Goal: Information Seeking & Learning: Check status

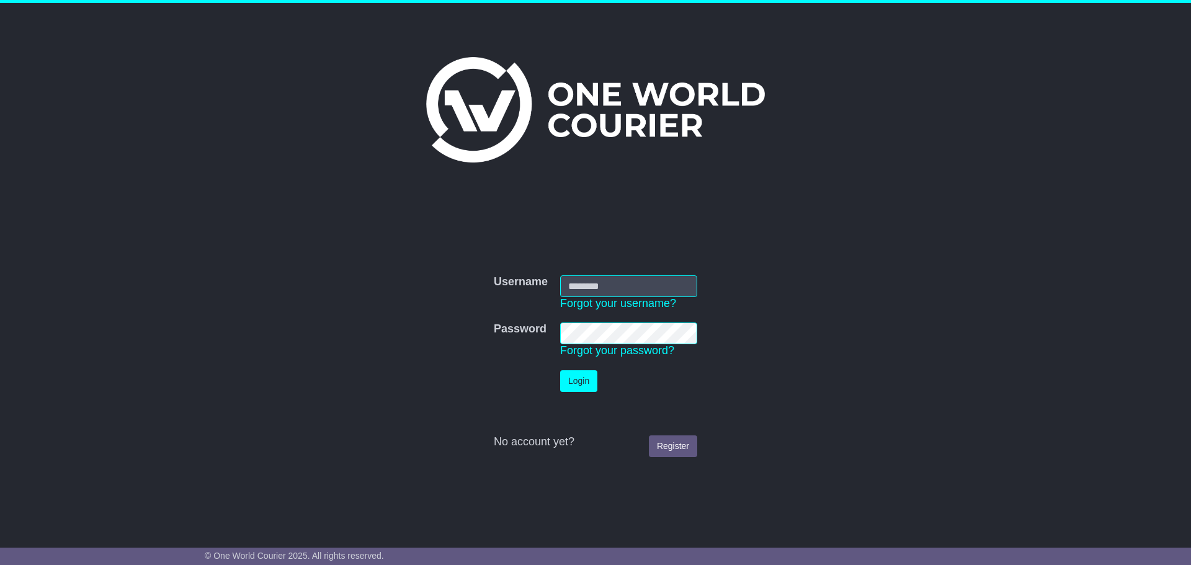
type input "**********"
click at [579, 383] on button "Login" at bounding box center [578, 381] width 37 height 22
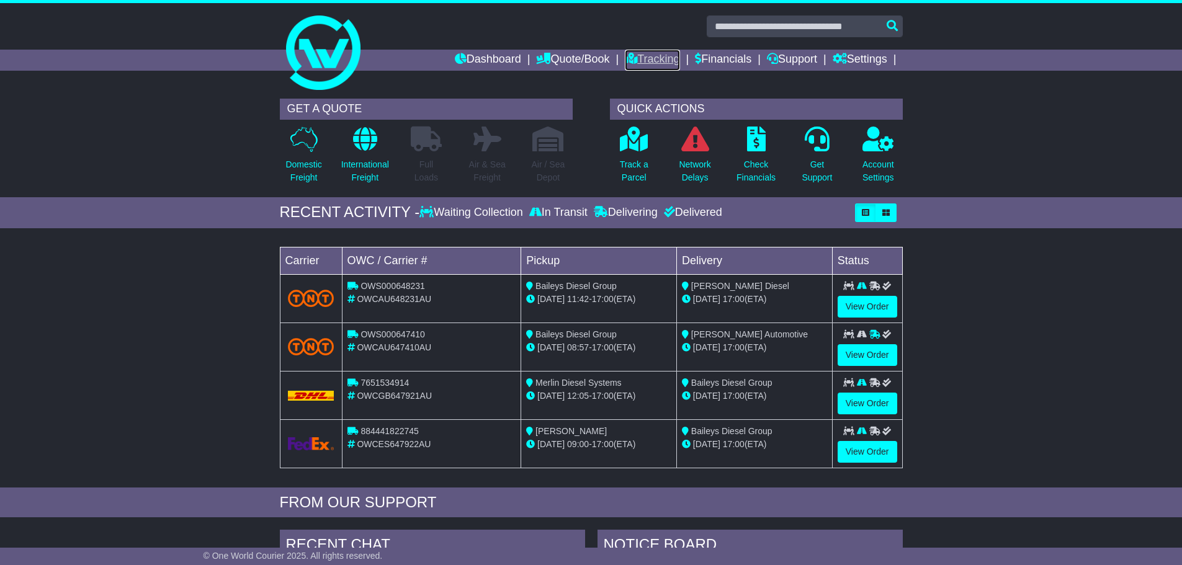
click at [663, 59] on link "Tracking" at bounding box center [652, 60] width 55 height 21
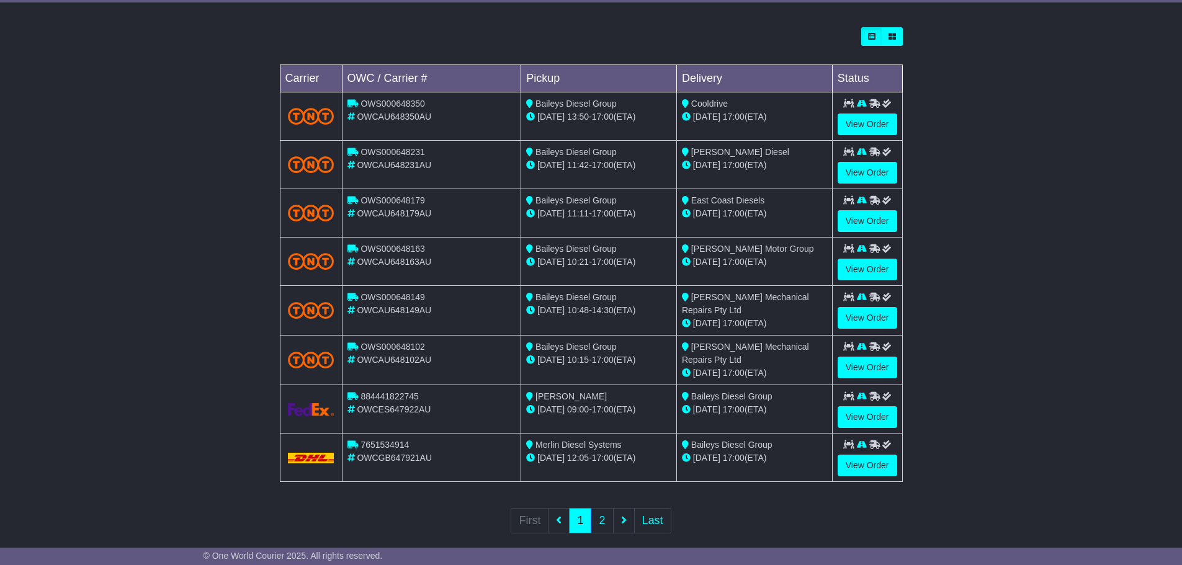
scroll to position [355, 0]
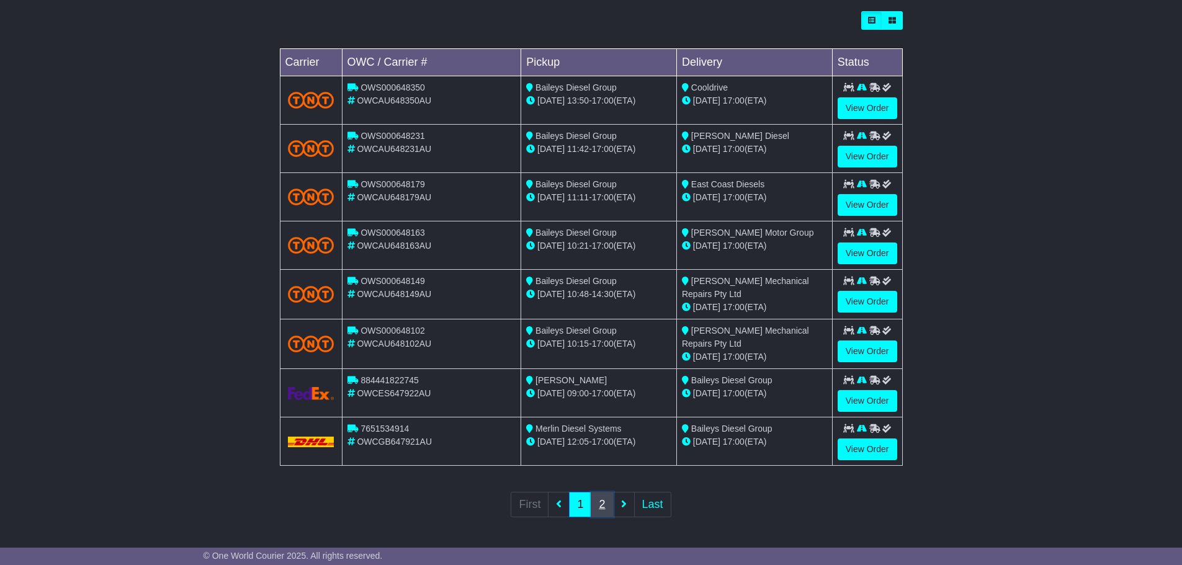
click at [597, 507] on link "2" at bounding box center [602, 504] width 22 height 25
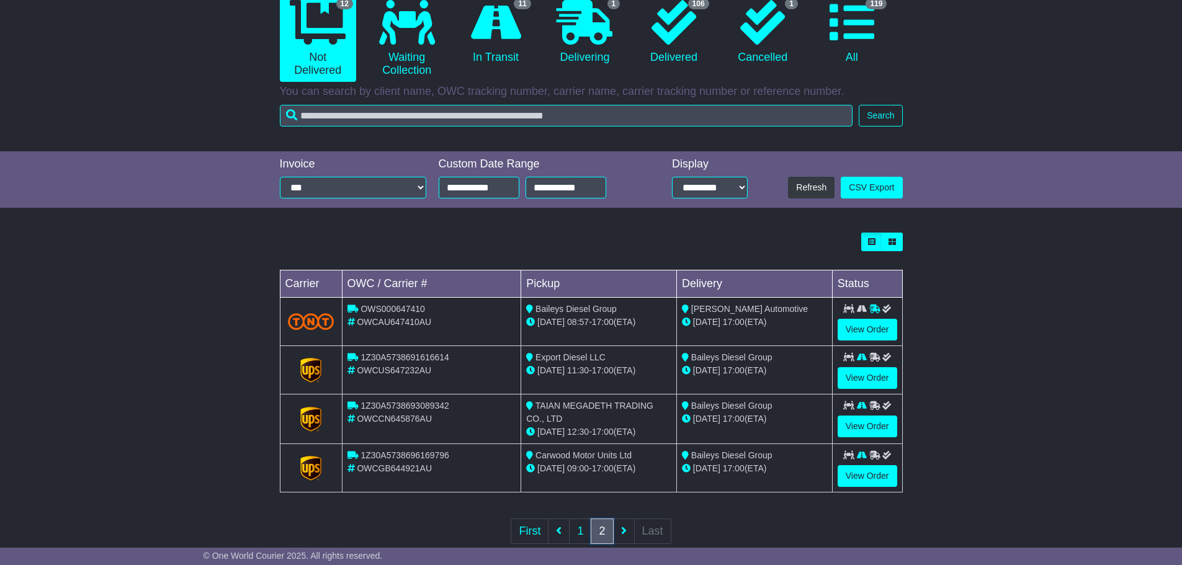
scroll to position [160, 0]
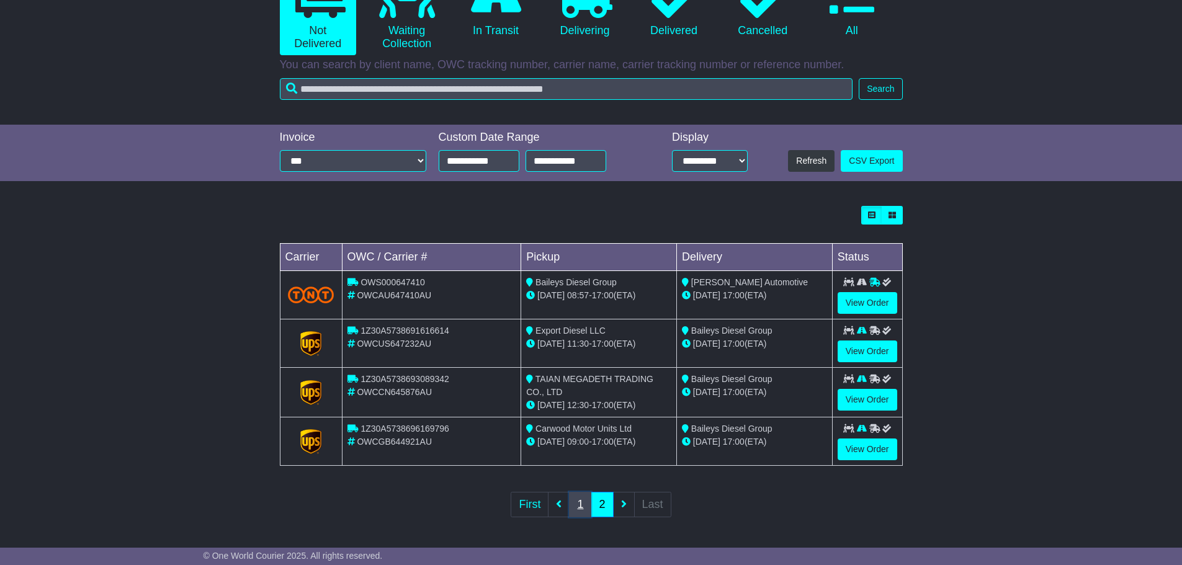
click at [579, 503] on link "1" at bounding box center [580, 504] width 22 height 25
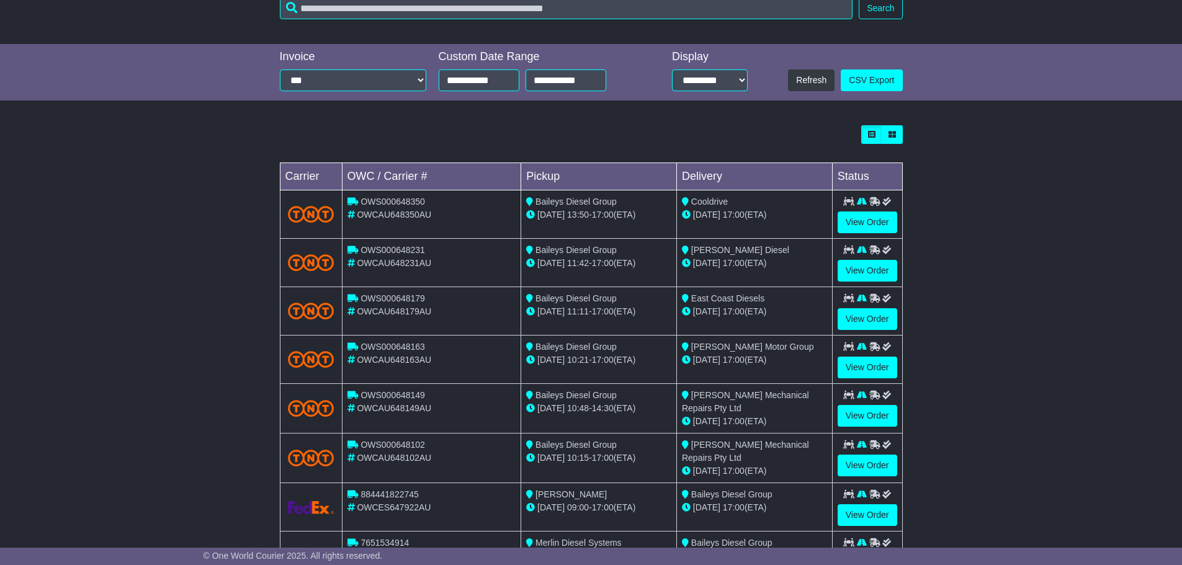
scroll to position [310, 0]
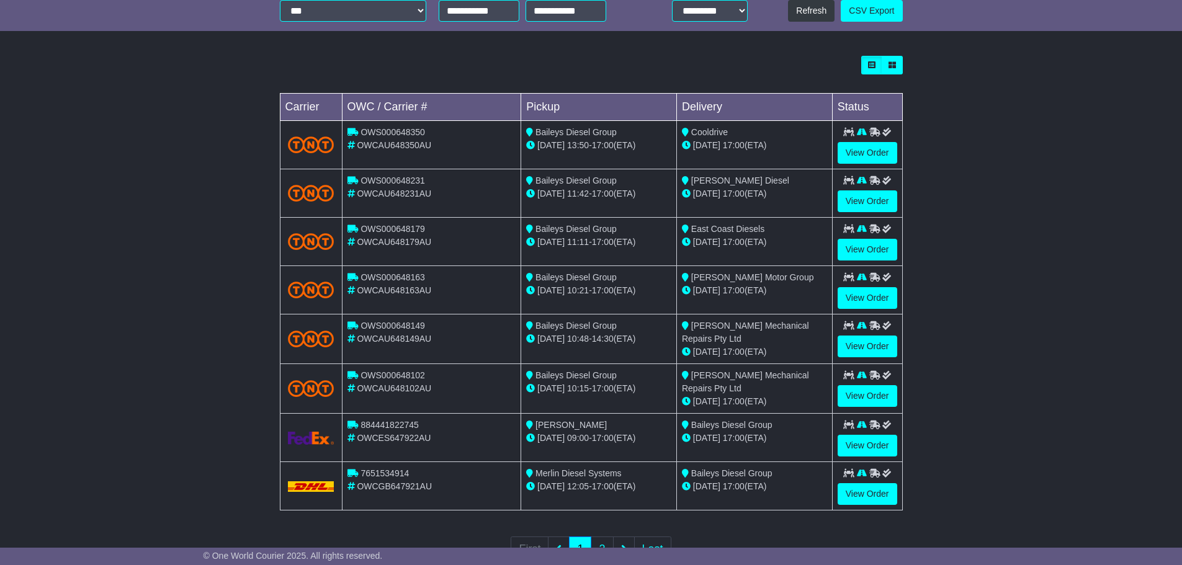
drag, startPoint x: 773, startPoint y: 504, endPoint x: 525, endPoint y: 47, distance: 519.4
click at [525, 47] on div "Tracking 12 Not Delivered 0 Waiting Collection 11 In Transit 1 Delivering 106" at bounding box center [591, 183] width 1182 height 803
click at [516, 60] on div at bounding box center [591, 65] width 623 height 19
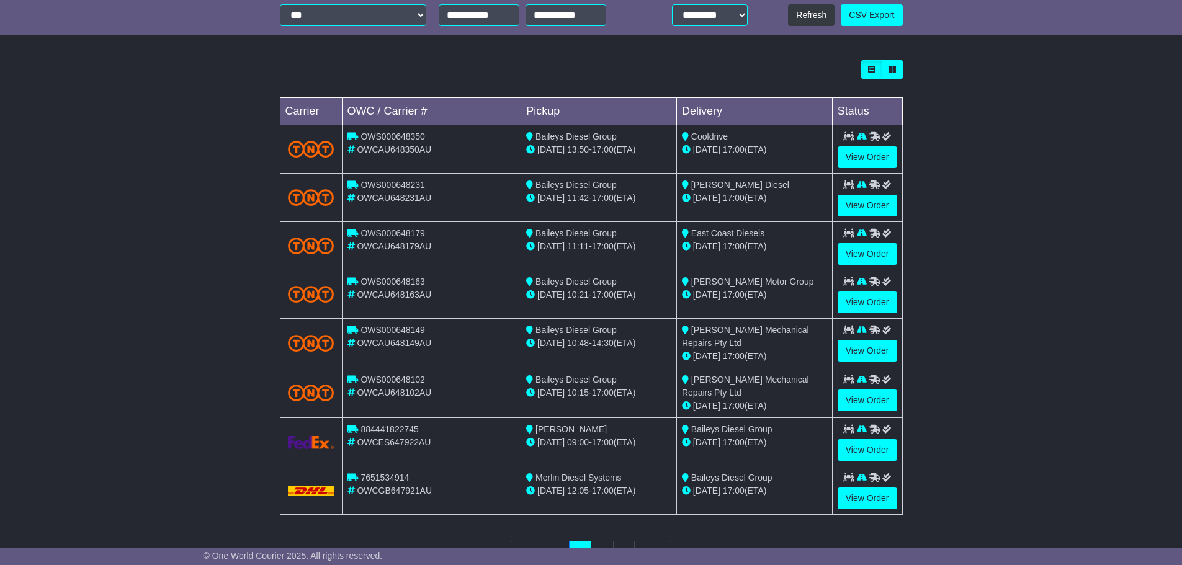
scroll to position [355, 0]
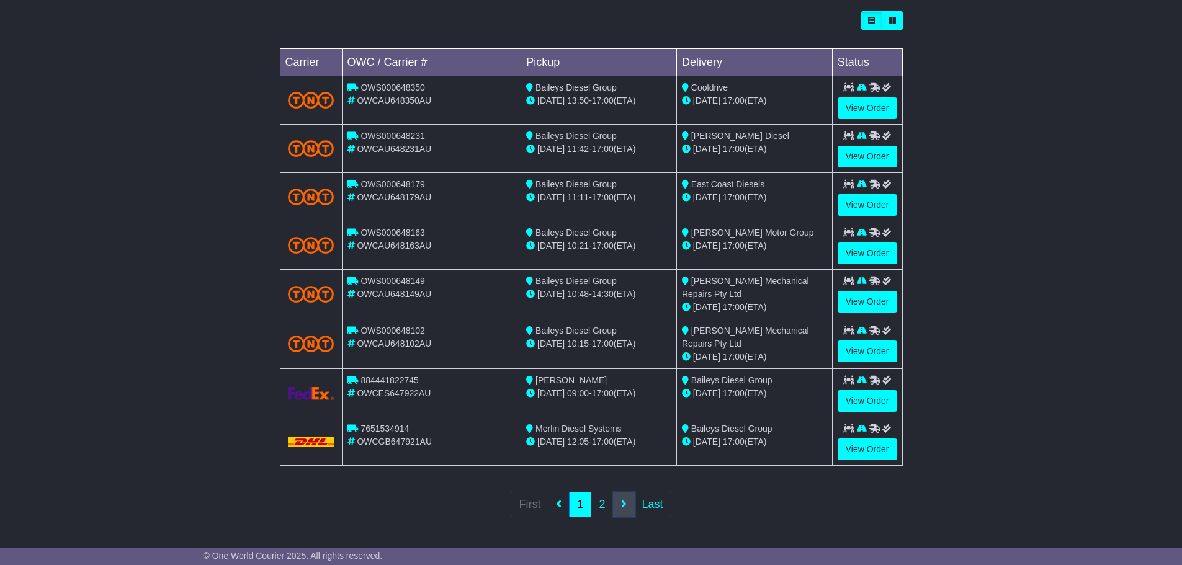
click at [628, 506] on link at bounding box center [624, 504] width 22 height 25
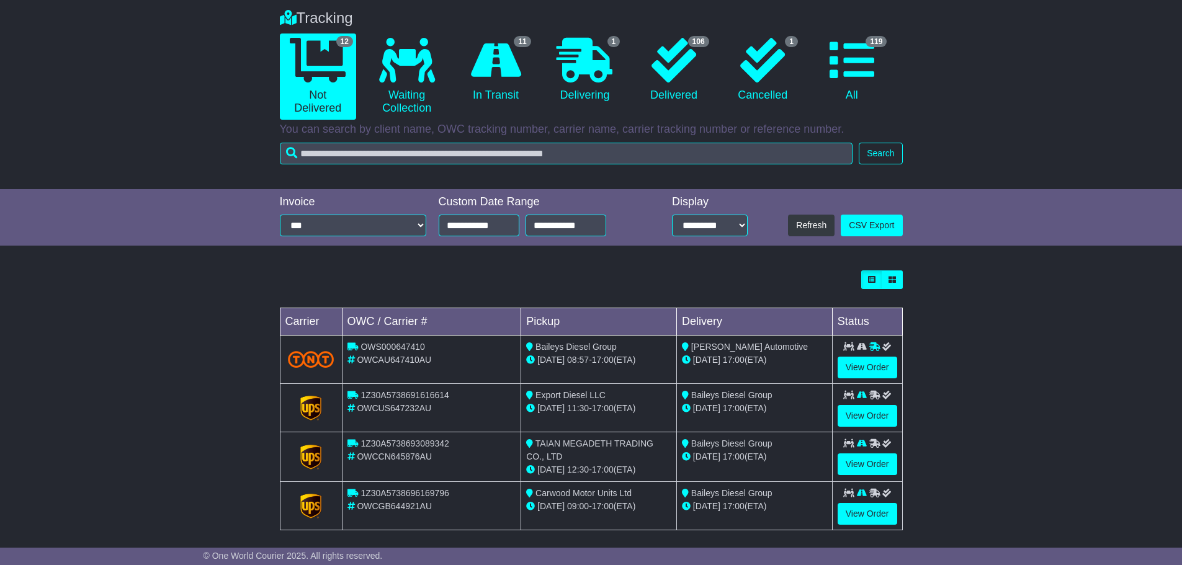
scroll to position [160, 0]
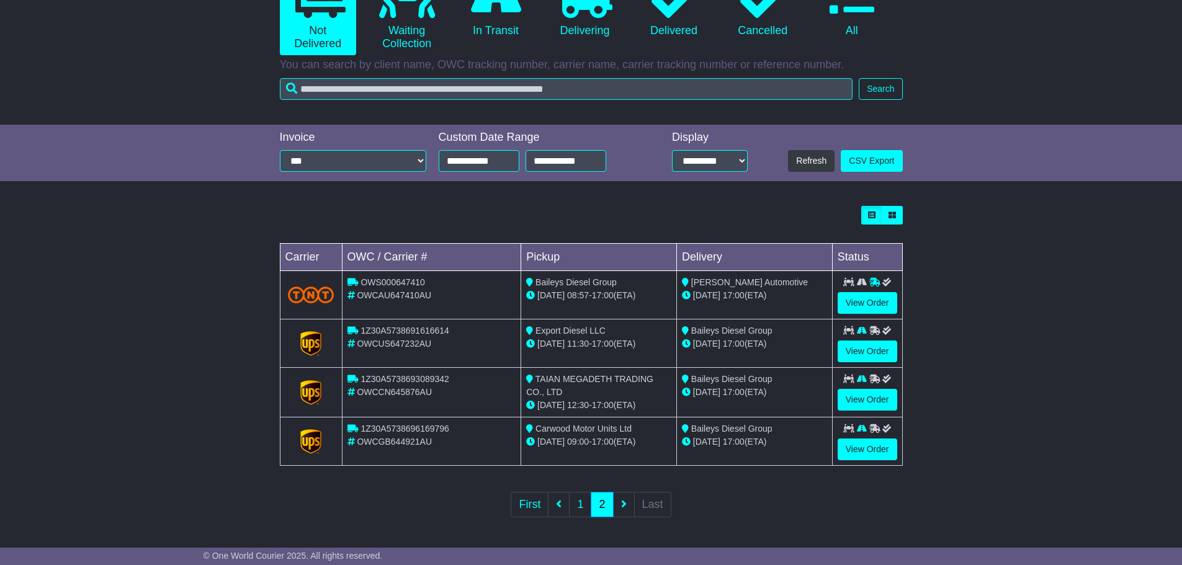
click at [620, 503] on ul "First 1 2 Last" at bounding box center [591, 504] width 160 height 25
click at [560, 499] on icon at bounding box center [559, 503] width 6 height 11
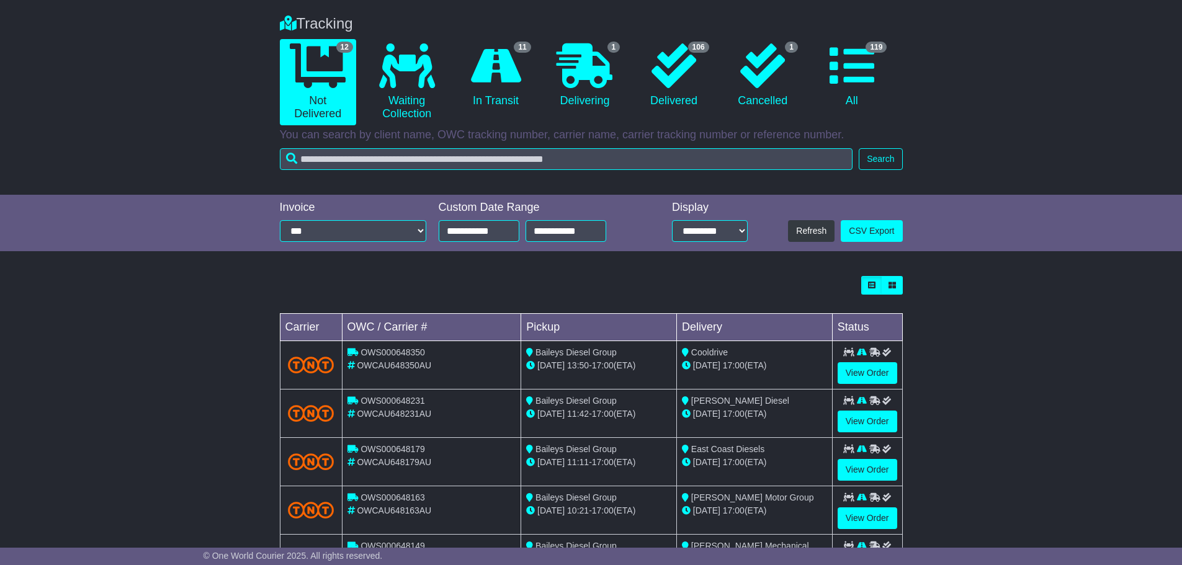
scroll to position [62, 0]
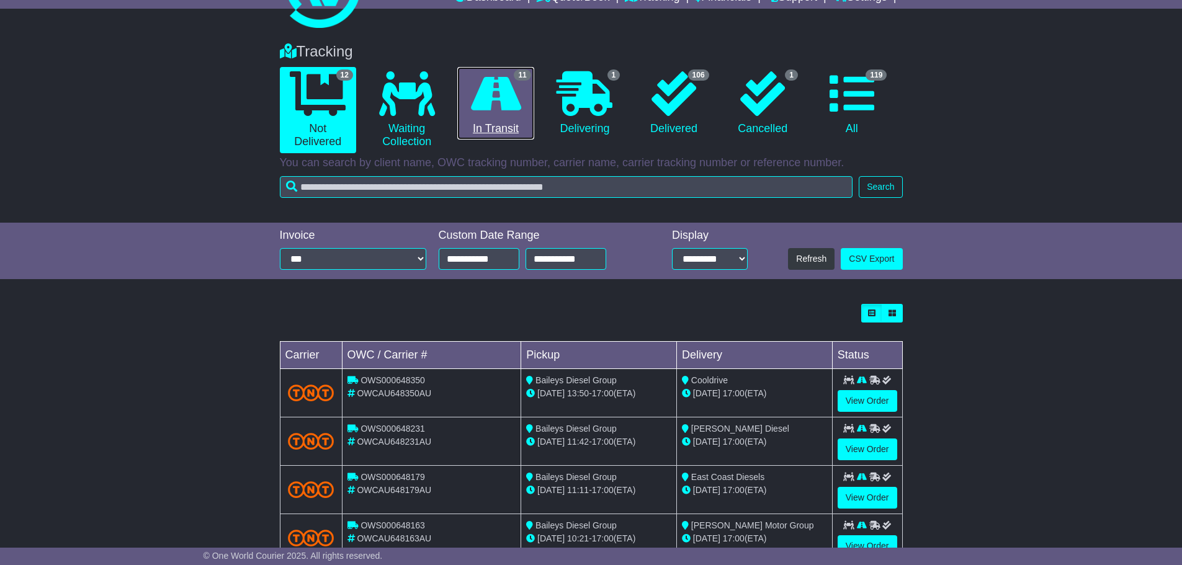
click at [506, 103] on icon at bounding box center [496, 93] width 50 height 45
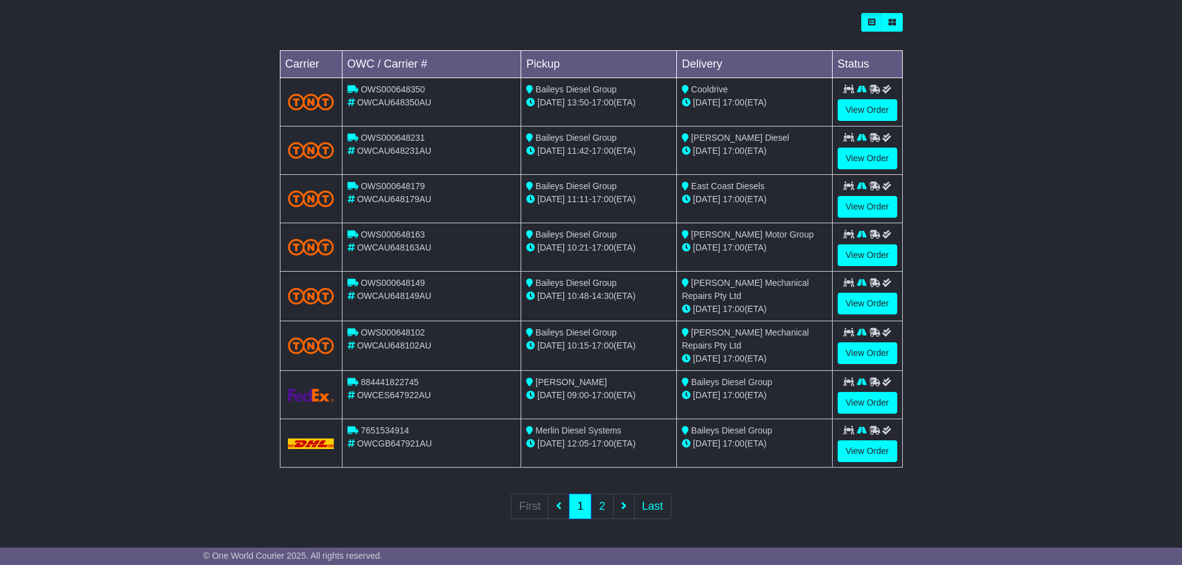
scroll to position [355, 0]
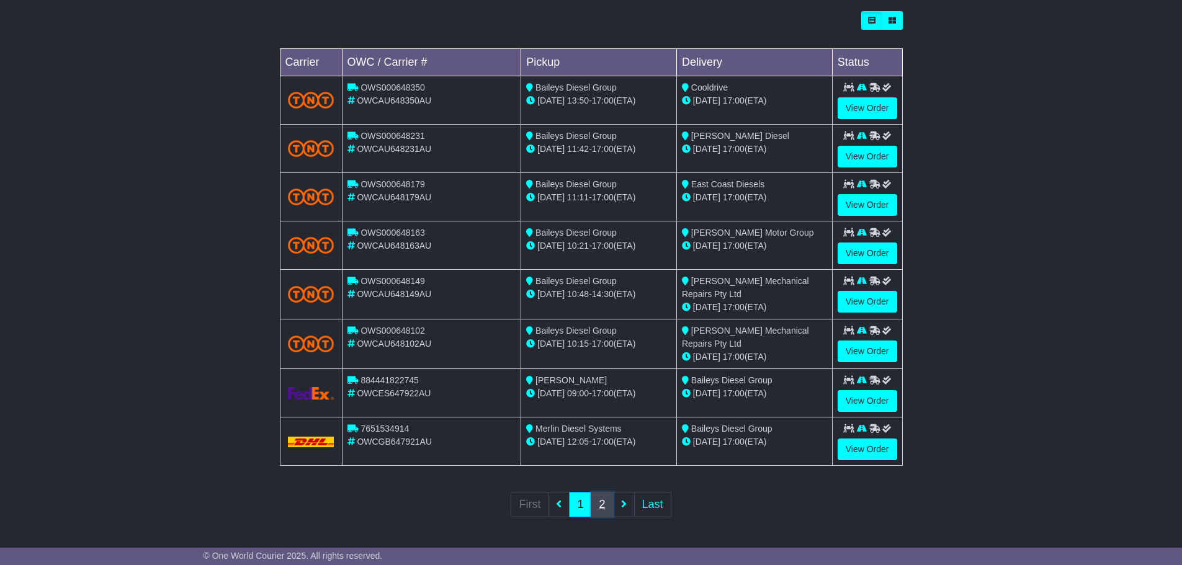
click at [602, 508] on link "2" at bounding box center [602, 504] width 22 height 25
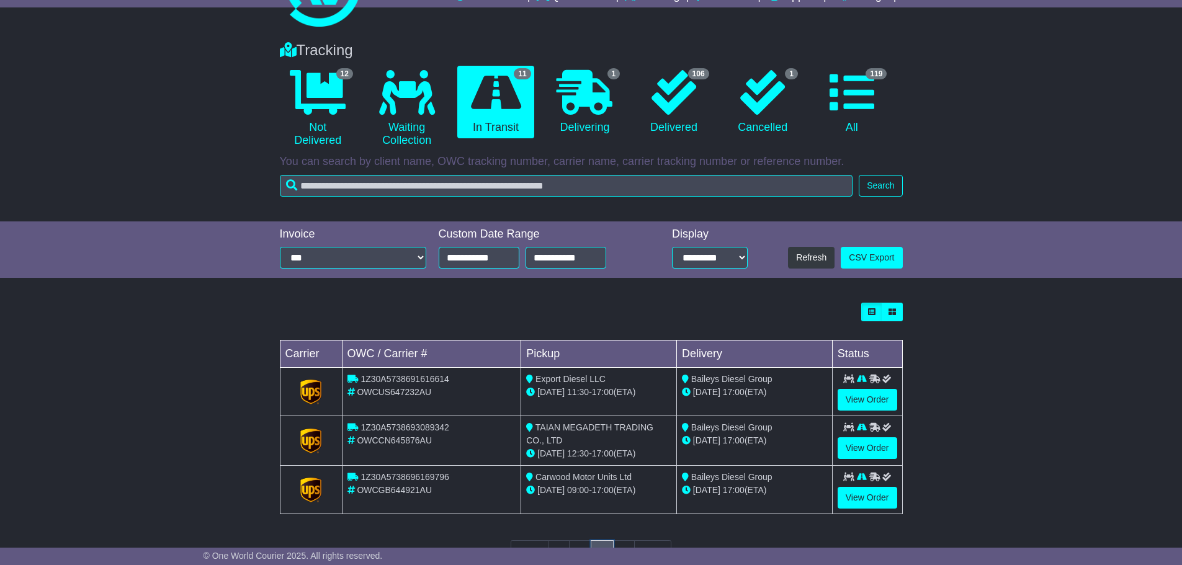
scroll to position [0, 0]
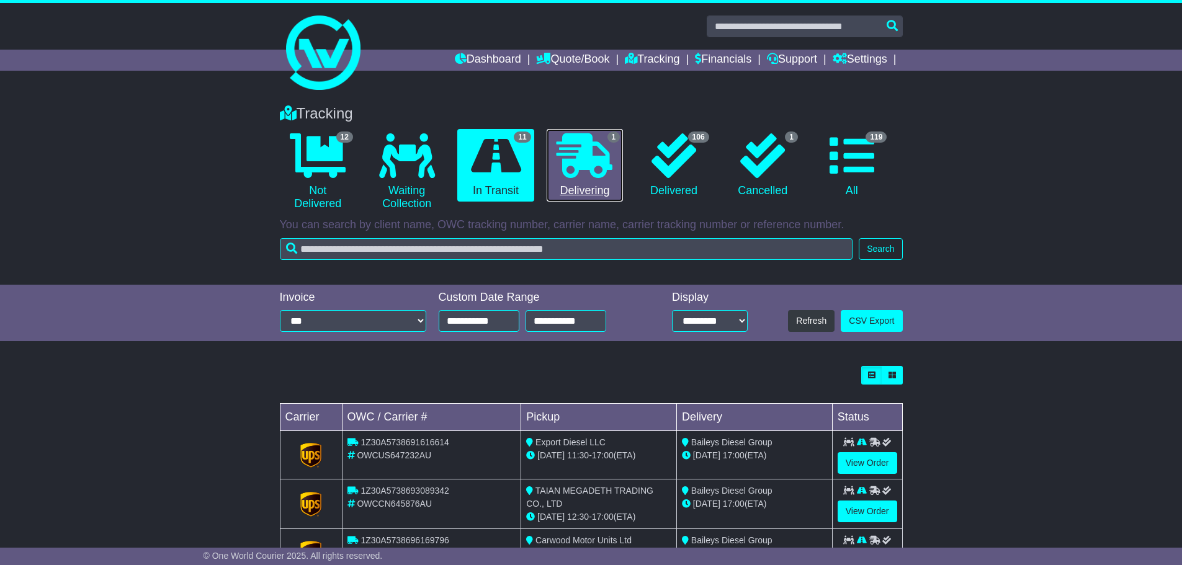
click at [604, 168] on icon at bounding box center [585, 155] width 56 height 45
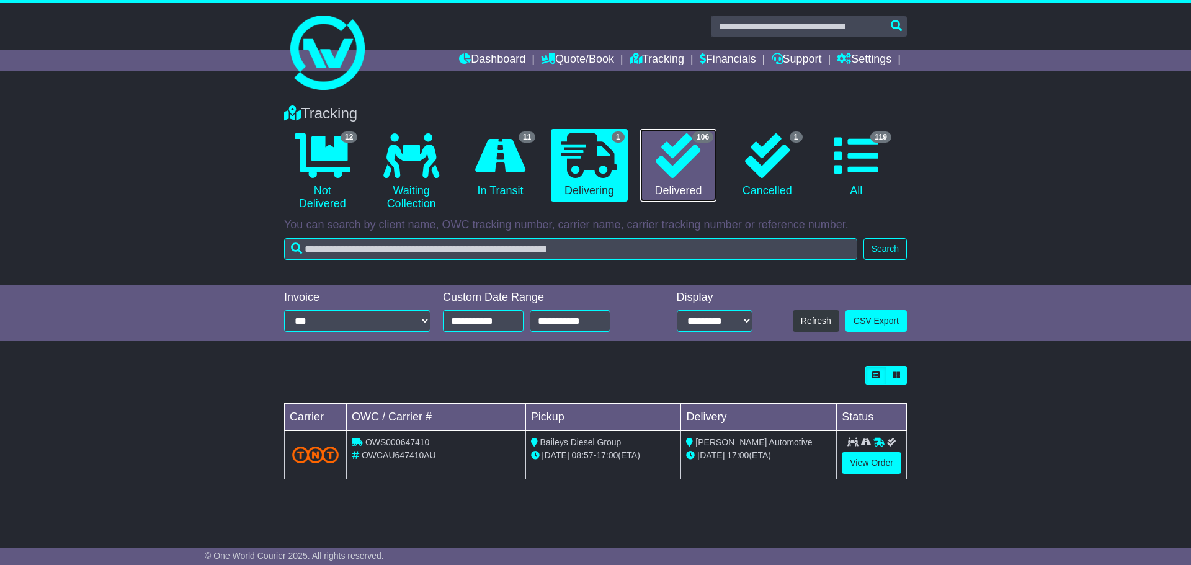
click at [662, 163] on icon at bounding box center [678, 155] width 45 height 45
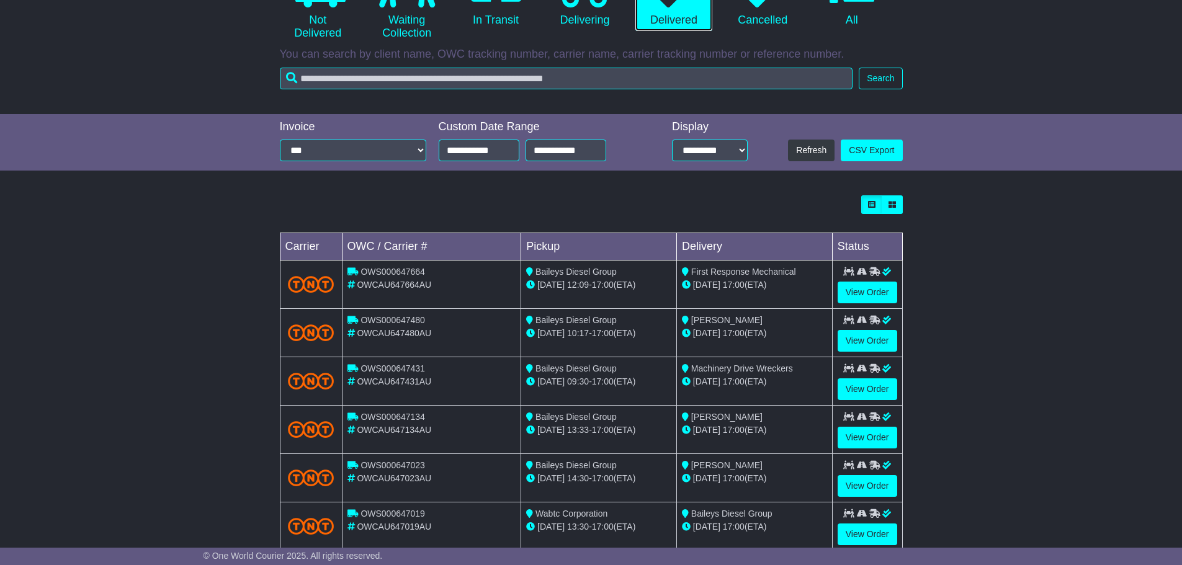
scroll to position [186, 0]
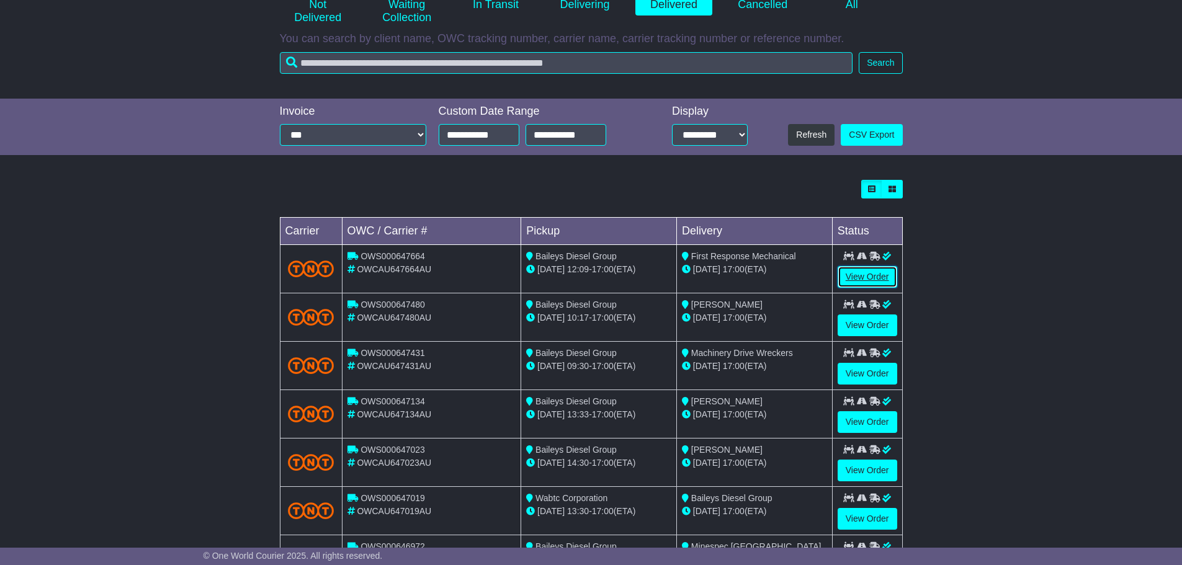
click at [861, 277] on link "View Order" at bounding box center [868, 277] width 60 height 22
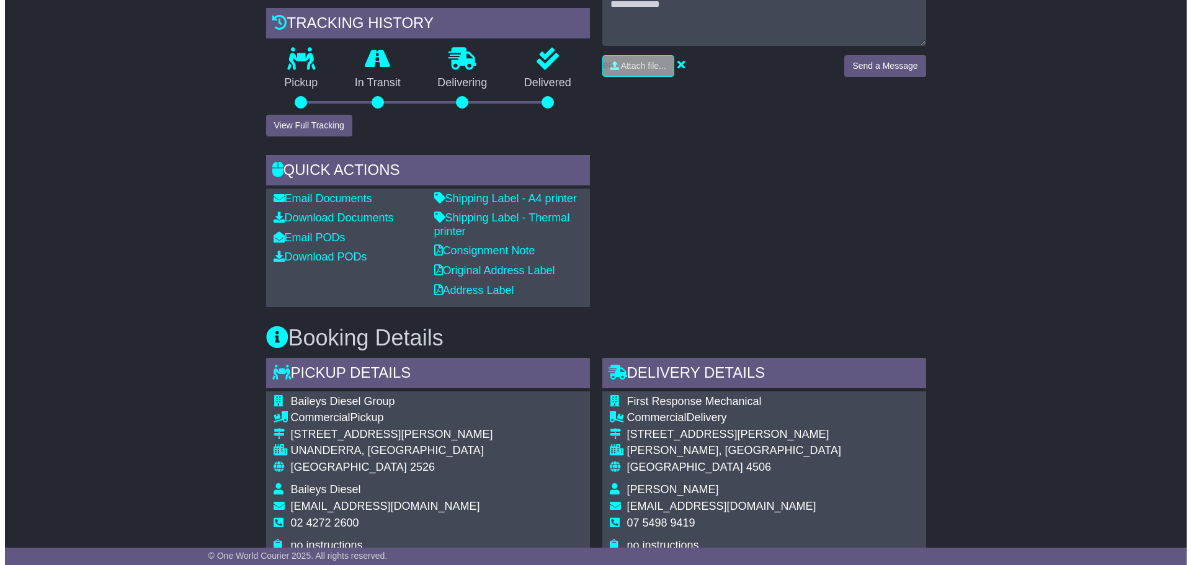
scroll to position [372, 0]
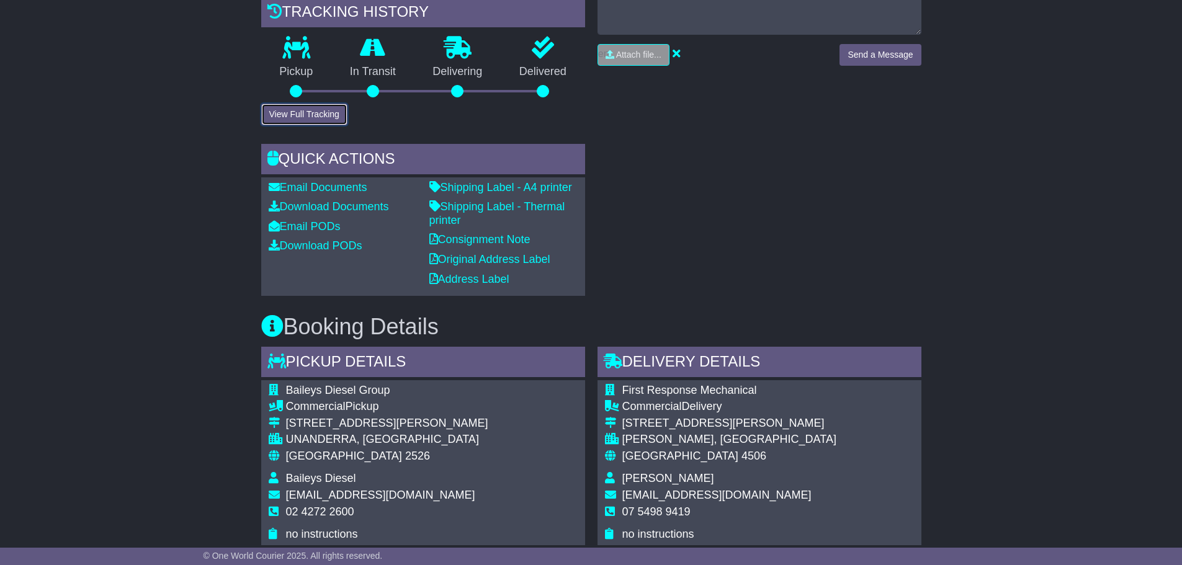
click at [316, 125] on button "View Full Tracking" at bounding box center [304, 115] width 86 height 22
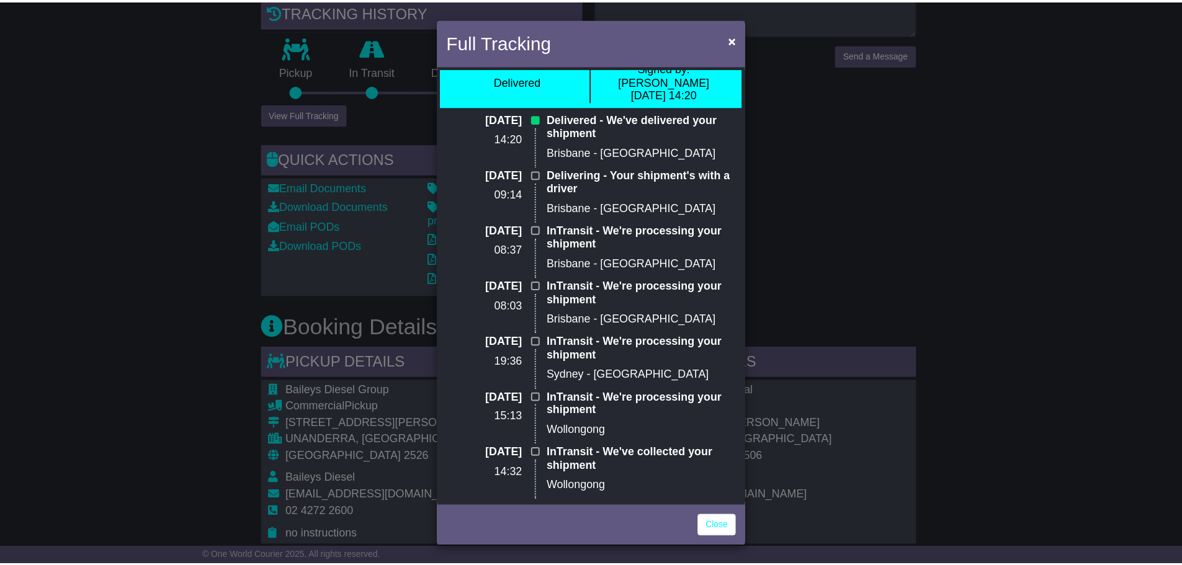
scroll to position [0, 0]
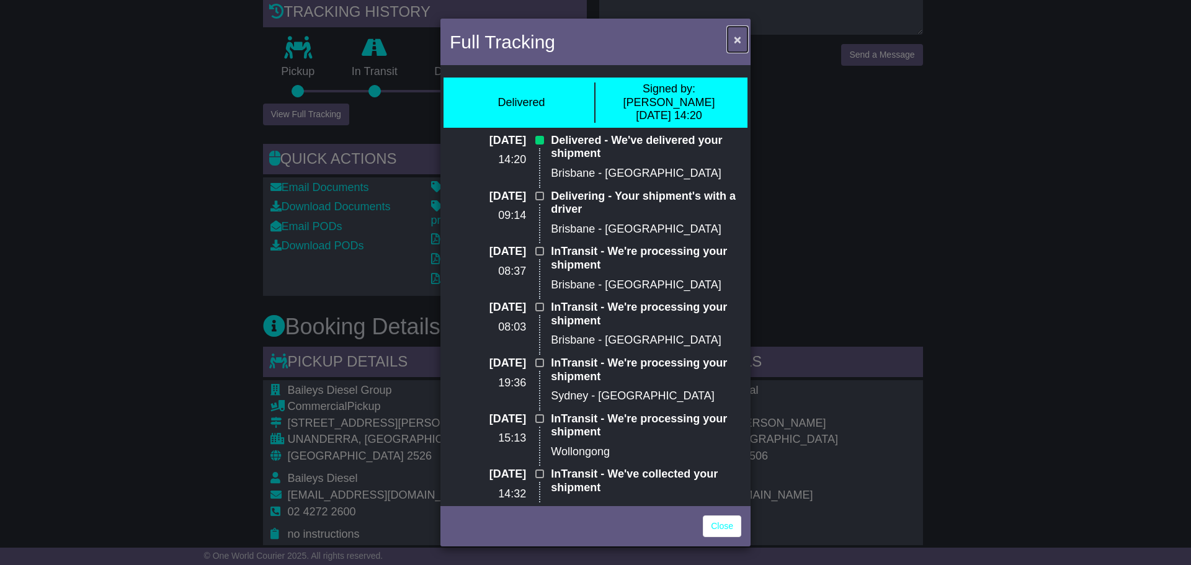
click at [736, 39] on span "×" at bounding box center [737, 39] width 7 height 14
